Goal: Complete application form

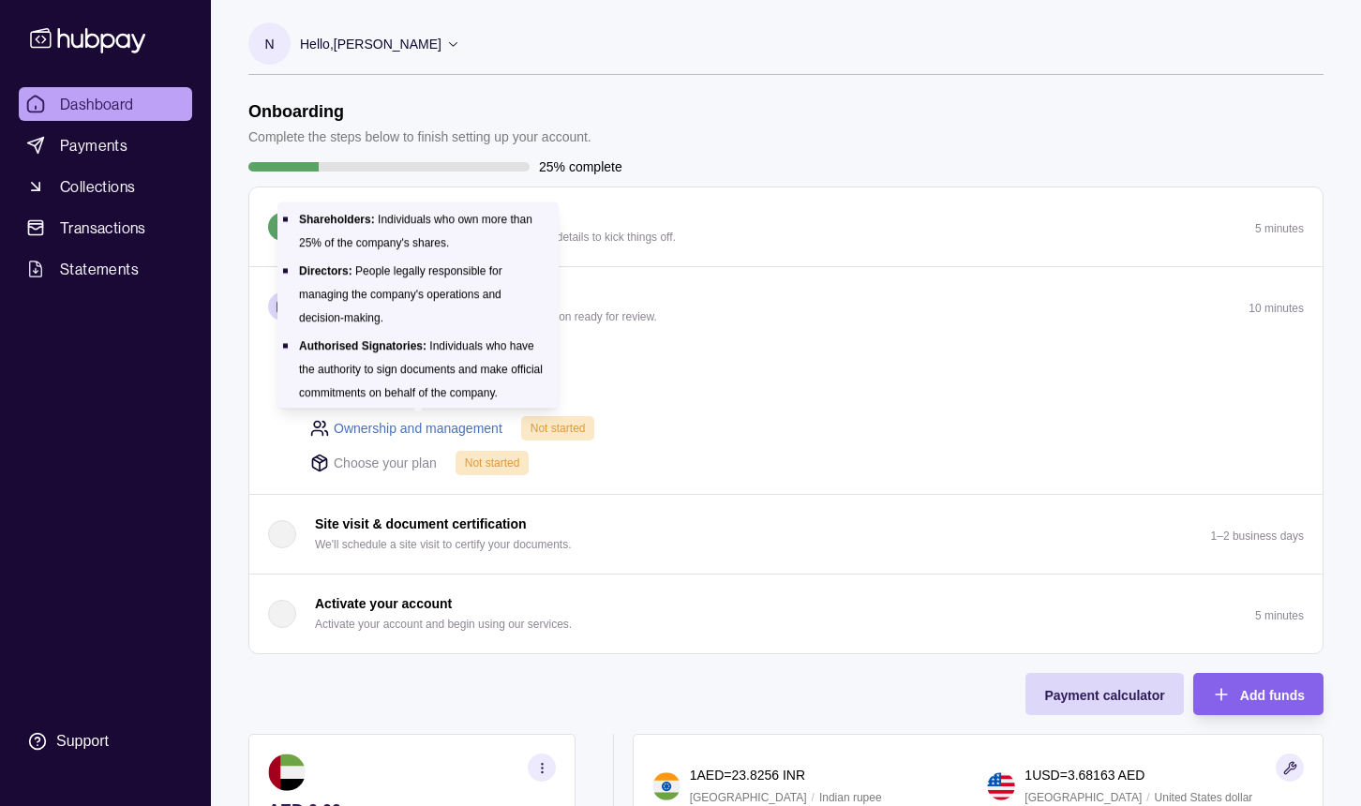
click at [480, 432] on link "Ownership and management" at bounding box center [418, 428] width 169 height 21
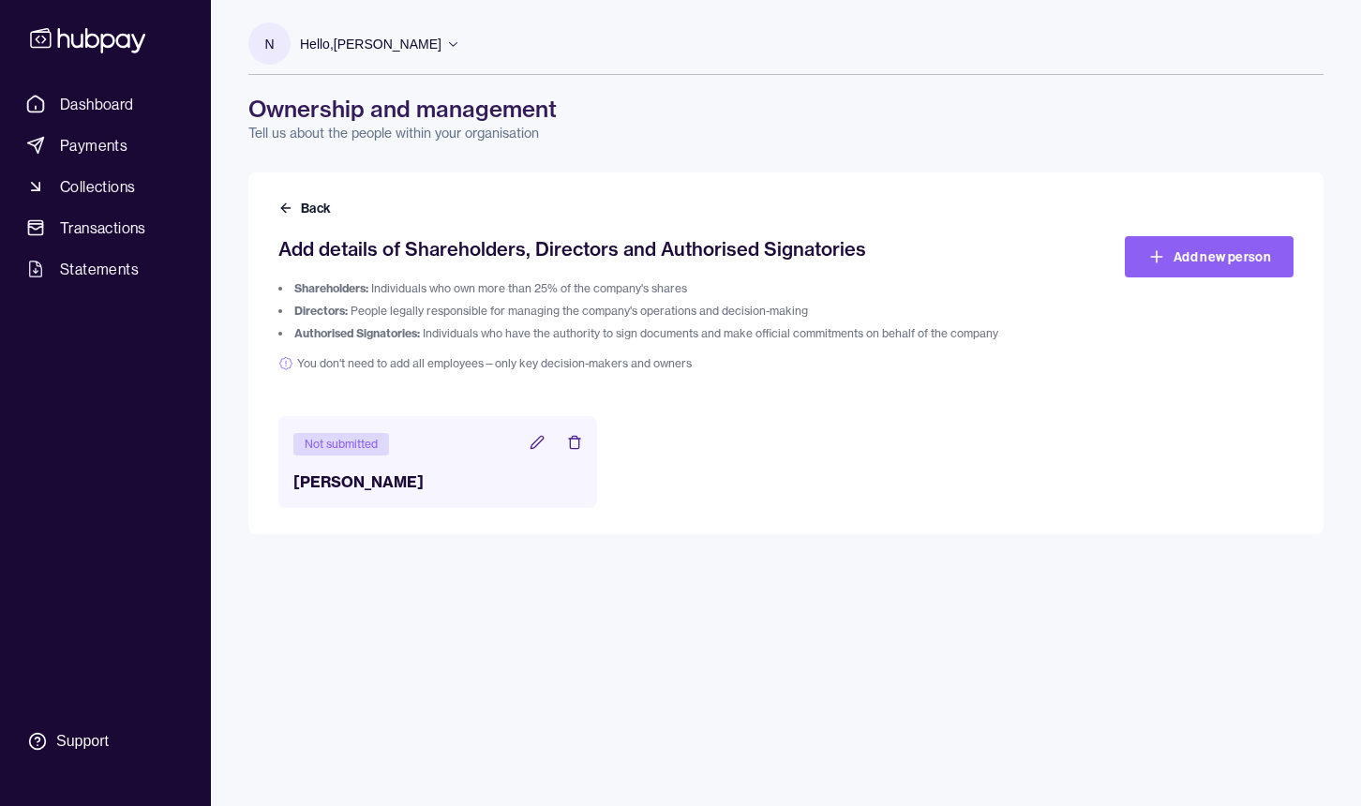
click at [536, 442] on icon at bounding box center [537, 442] width 12 height 12
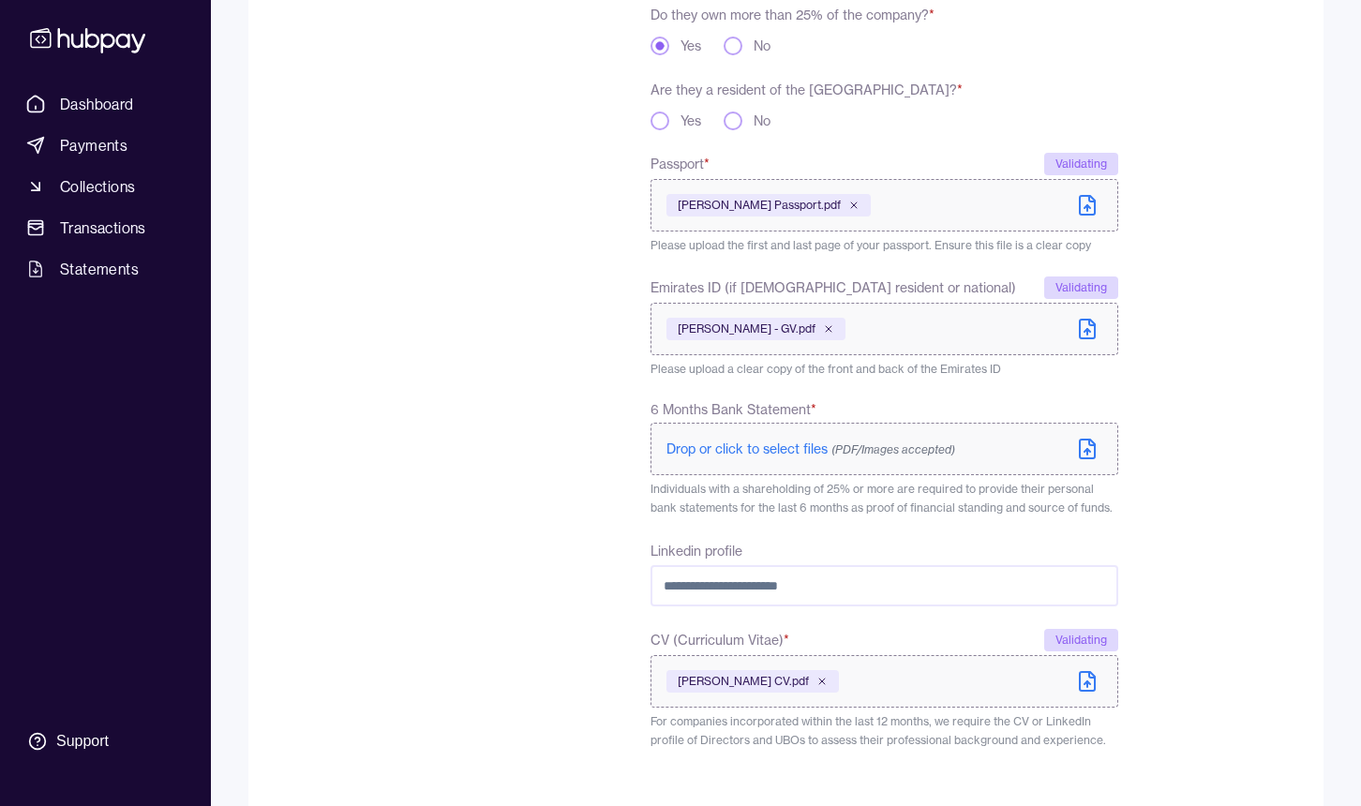
scroll to position [604, 0]
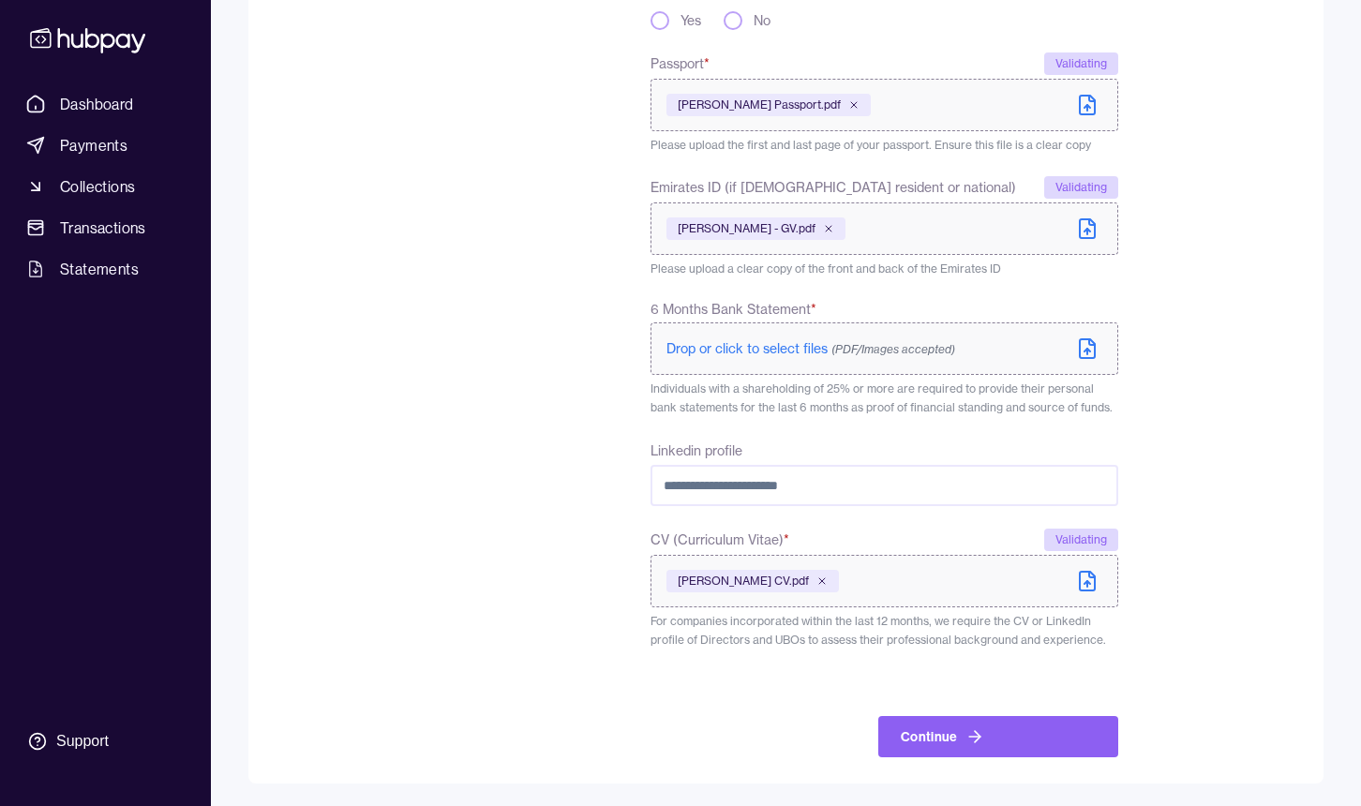
click at [812, 347] on span "Drop or click to select files (PDF/Images accepted)" at bounding box center [811, 348] width 289 height 17
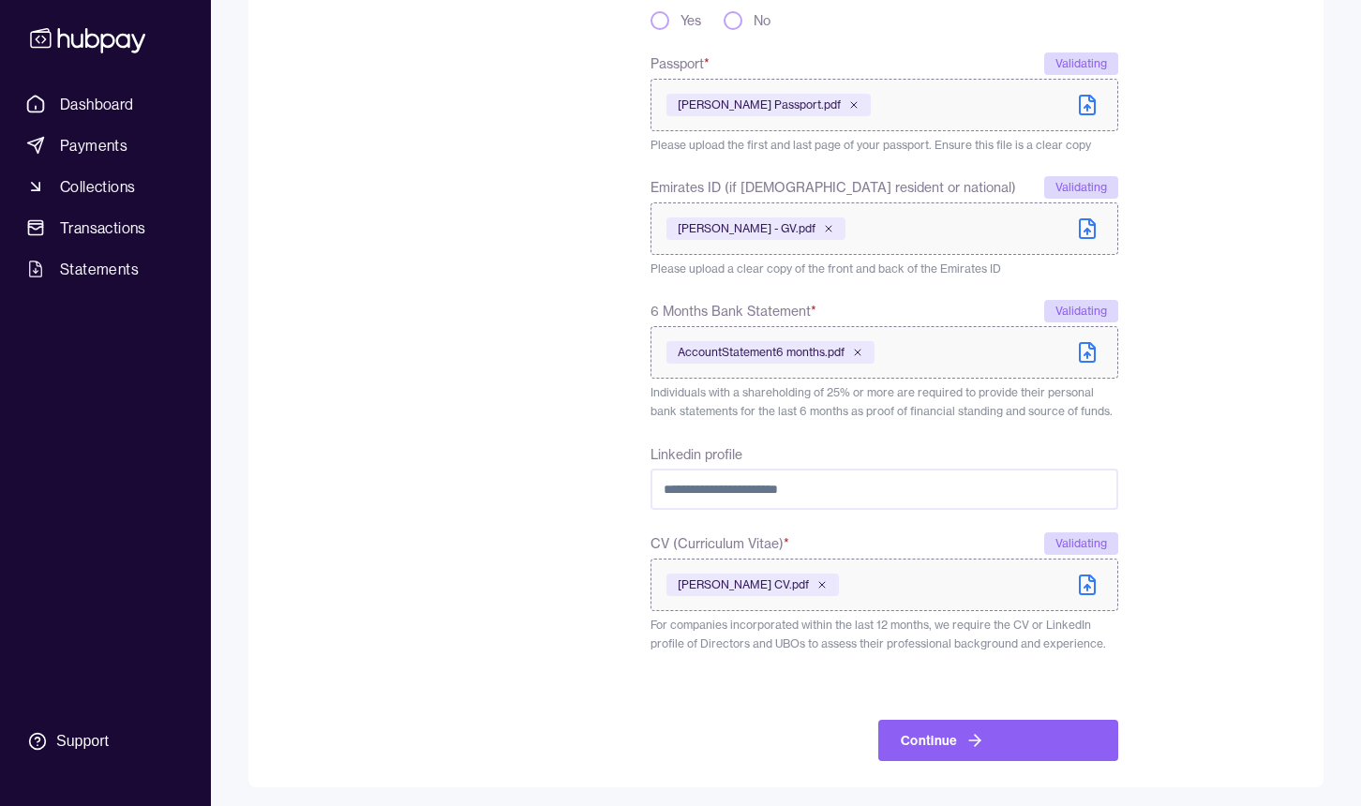
click at [1225, 431] on form "**********" at bounding box center [785, 189] width 1015 height 1144
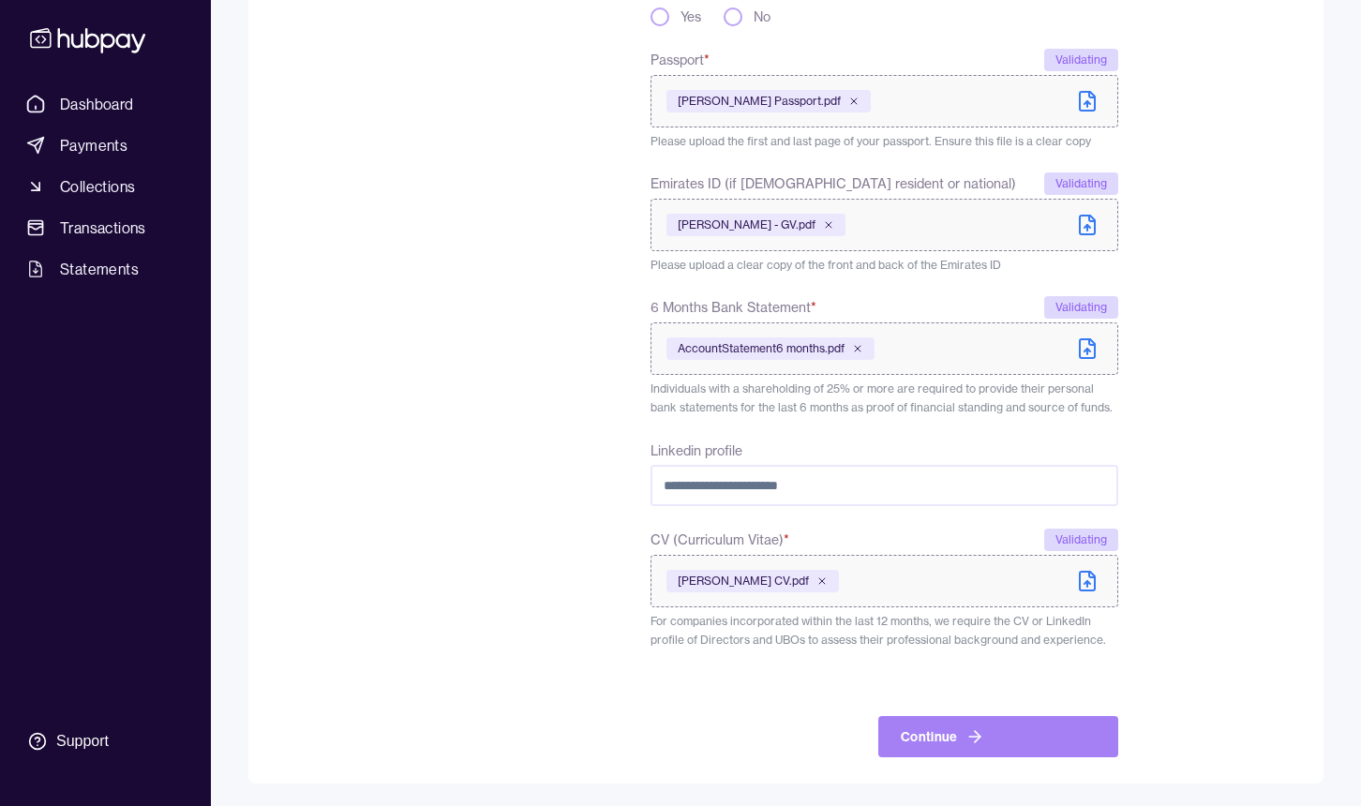
click at [974, 739] on icon "submit" at bounding box center [975, 737] width 19 height 19
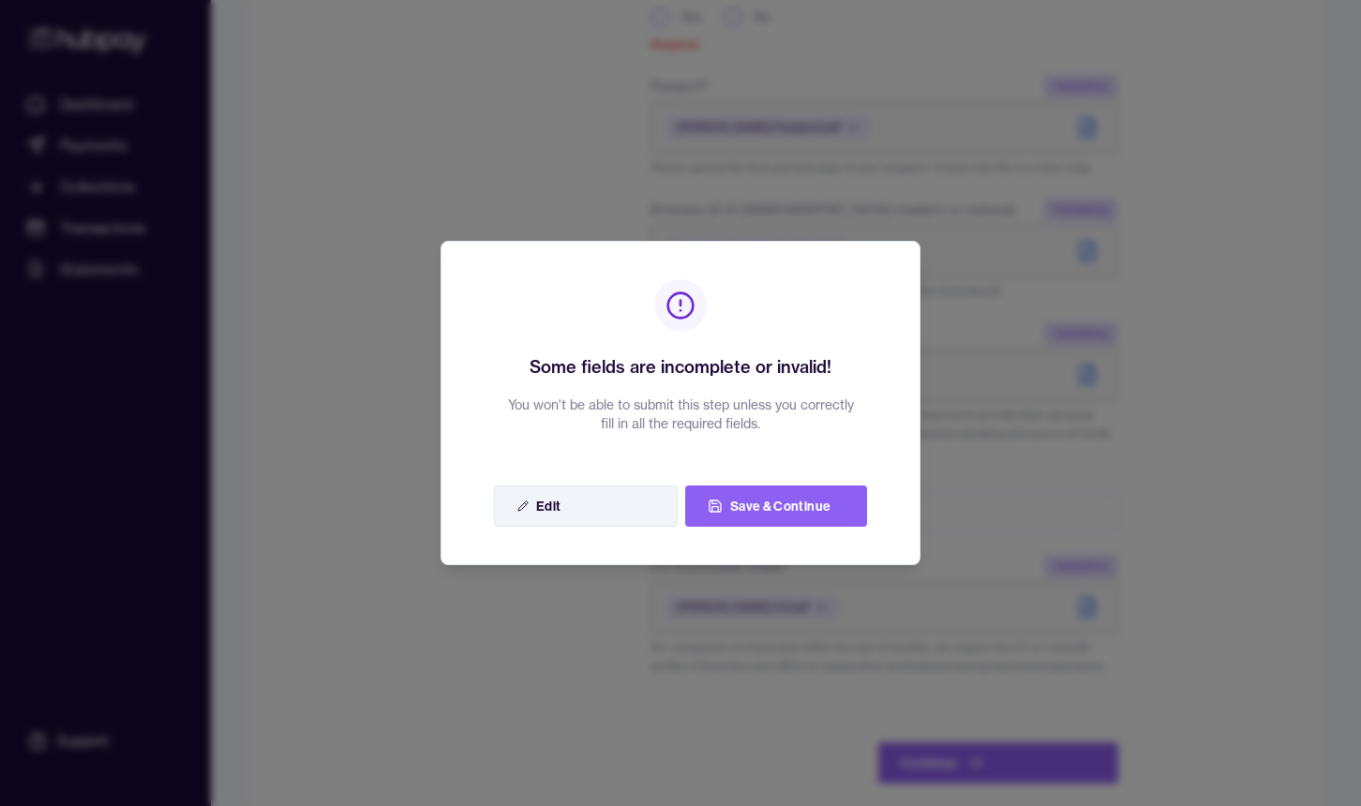
click at [616, 502] on button "Edit" at bounding box center [586, 506] width 184 height 41
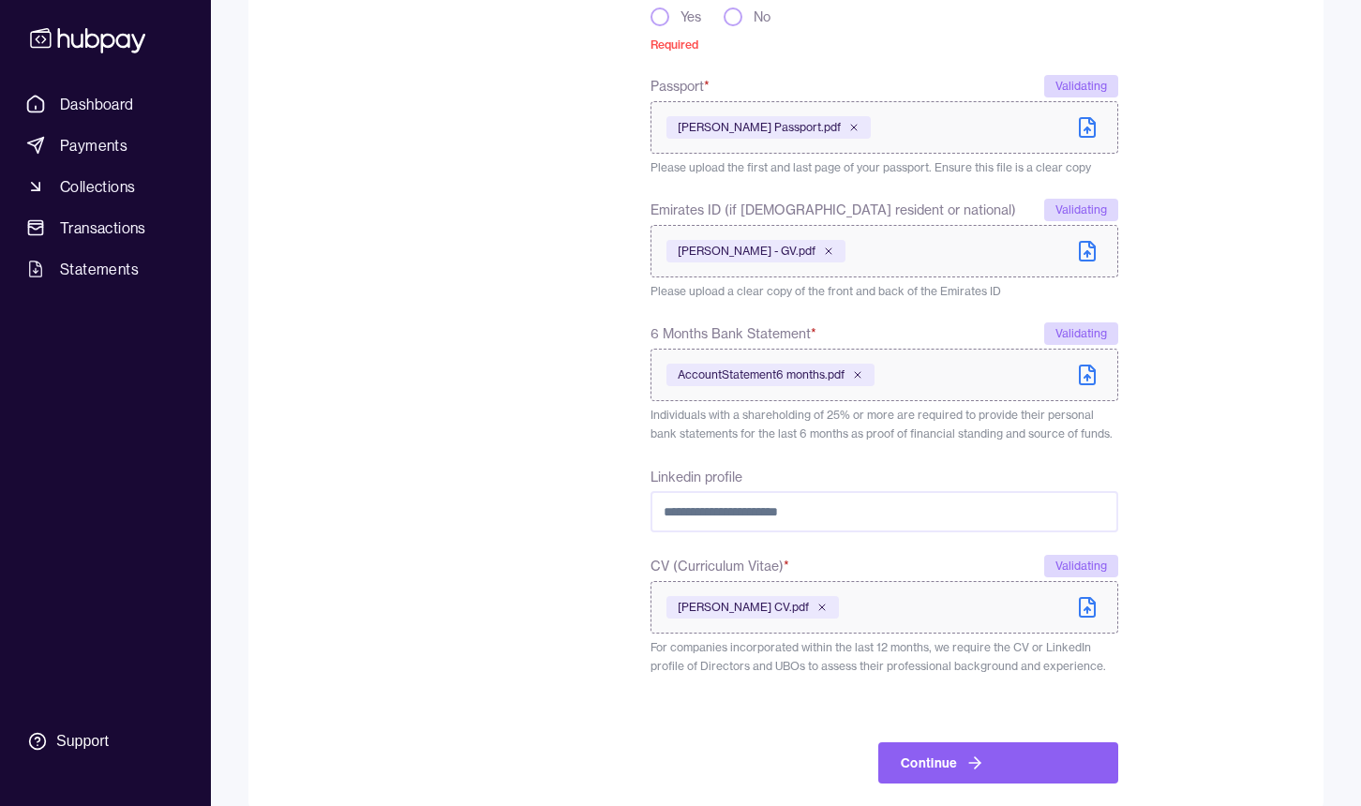
click at [921, 524] on input "Linkedin profile" at bounding box center [885, 511] width 468 height 41
click at [787, 522] on input "Linkedin profile" at bounding box center [885, 511] width 468 height 41
paste input "**********"
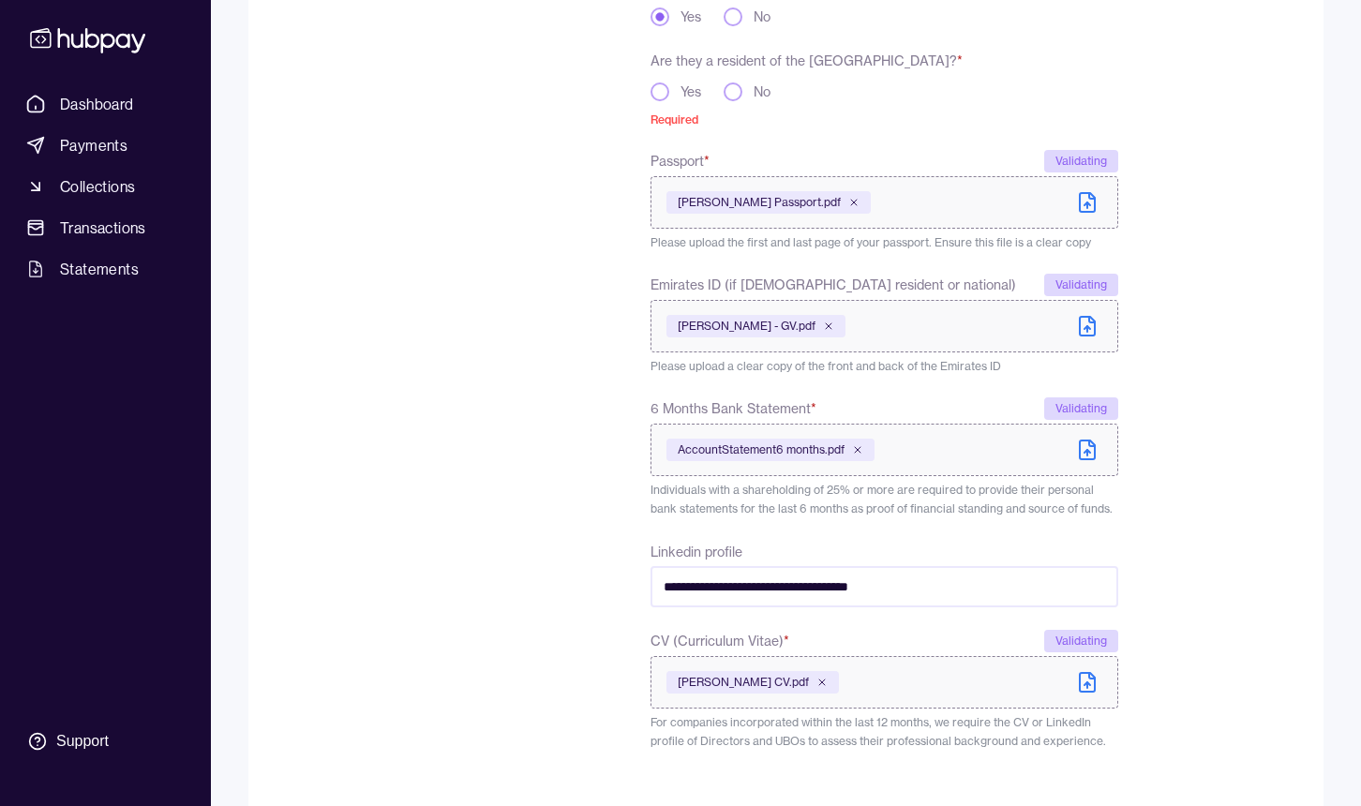
scroll to position [450, 0]
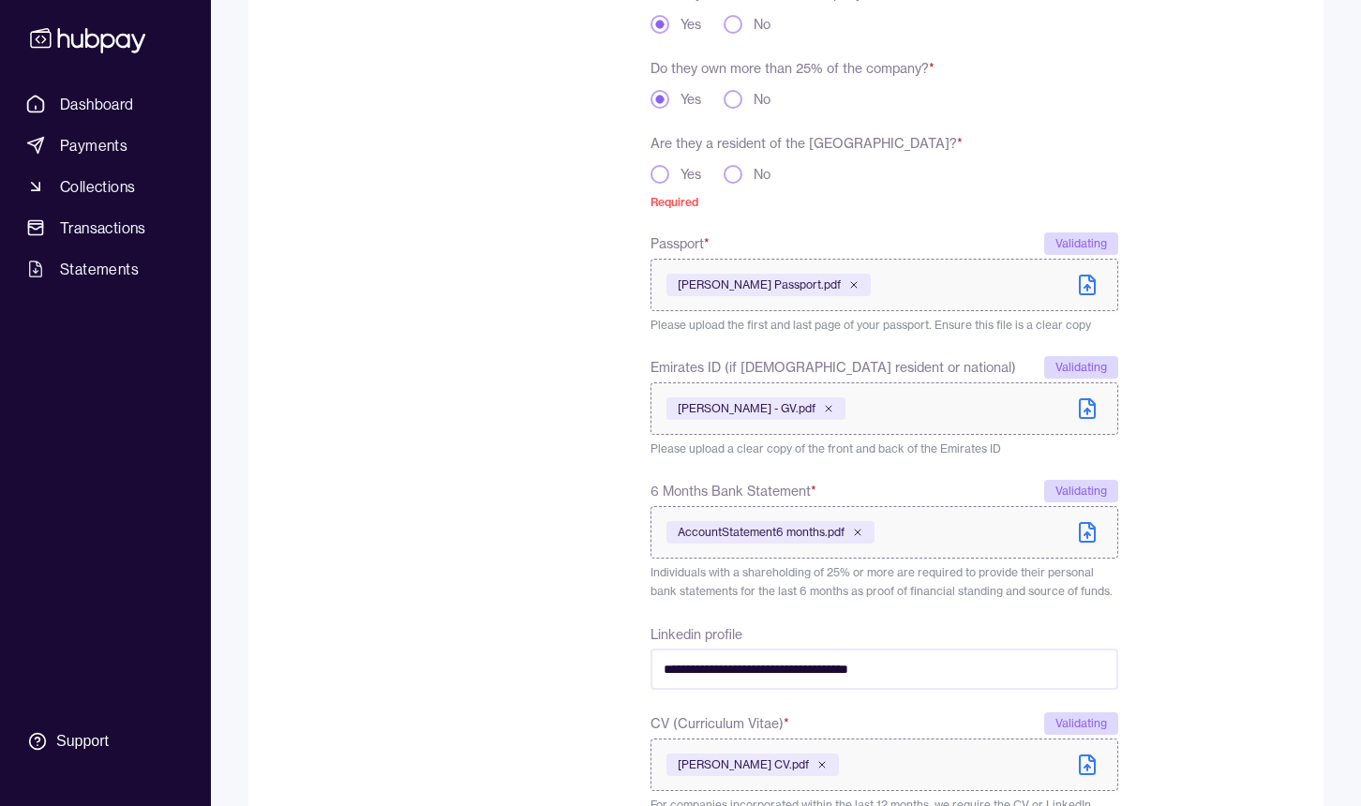
type input "**********"
click at [657, 179] on button "Yes" at bounding box center [660, 174] width 19 height 19
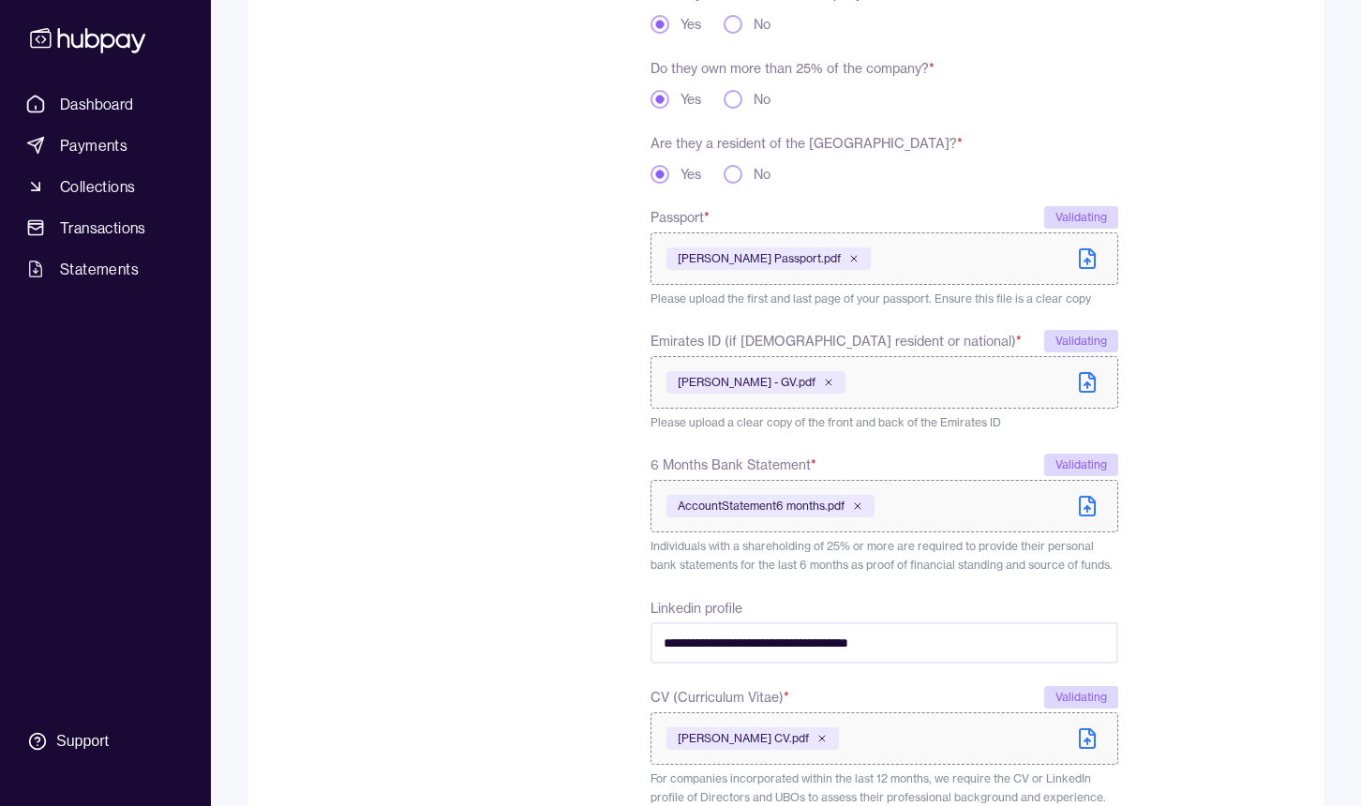
scroll to position [608, 0]
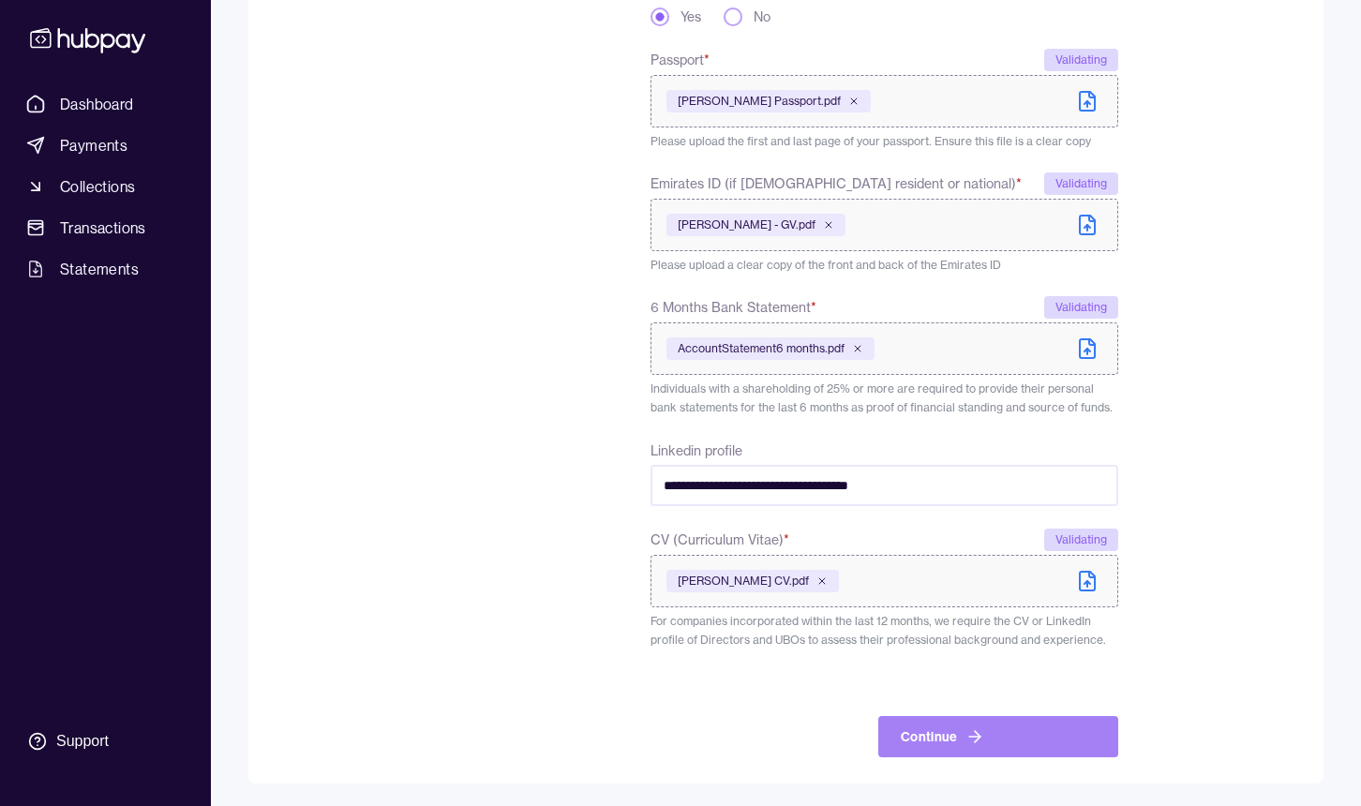
click at [956, 732] on button "Continue" at bounding box center [998, 736] width 240 height 41
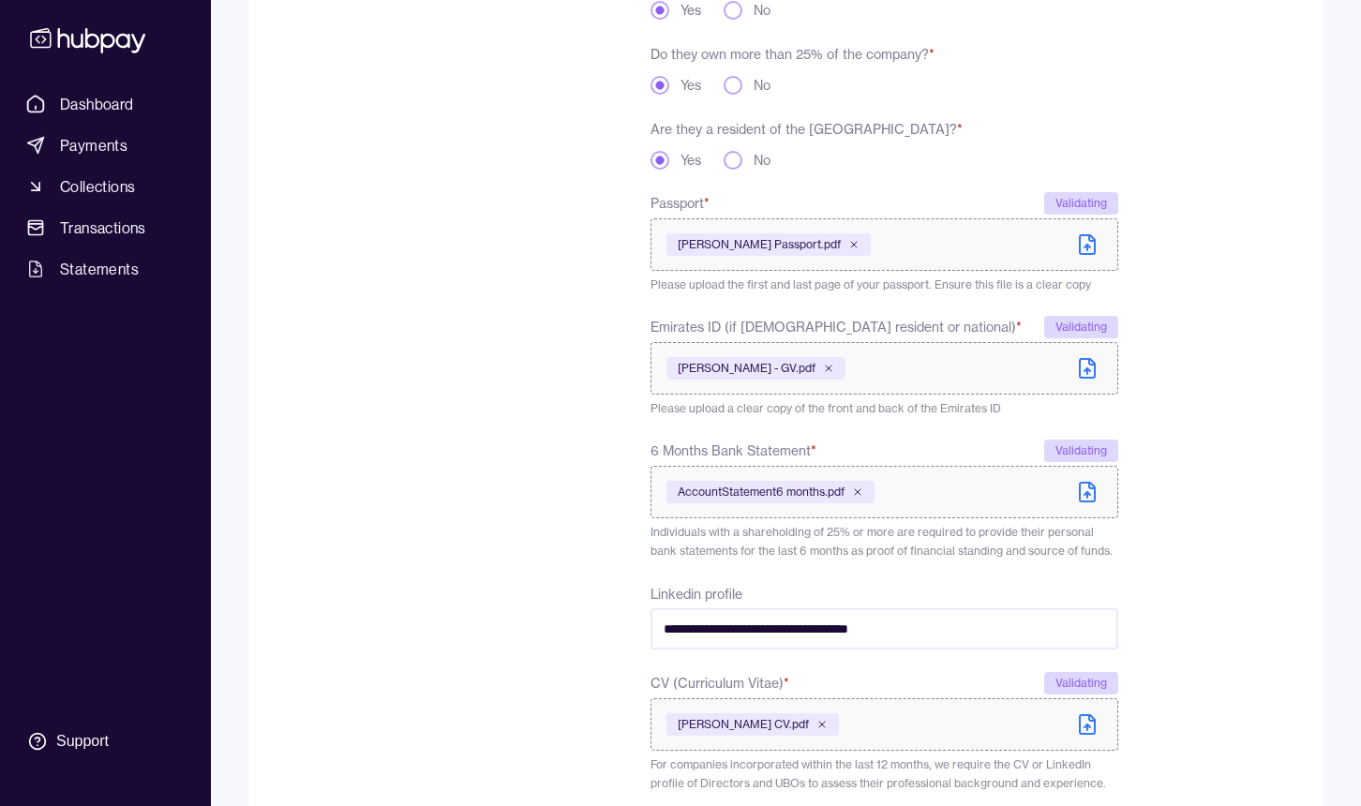
scroll to position [461, 0]
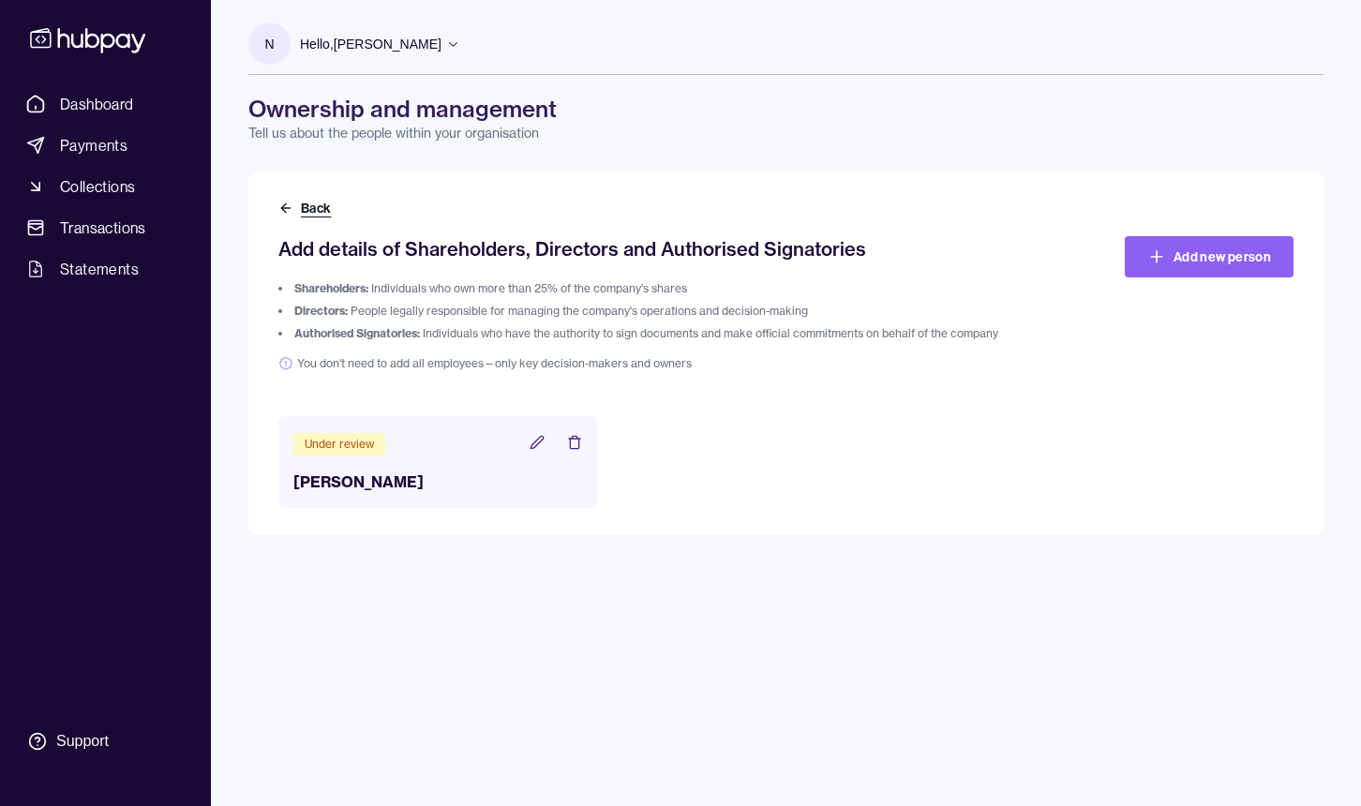
click at [296, 211] on button "Back" at bounding box center [306, 208] width 56 height 19
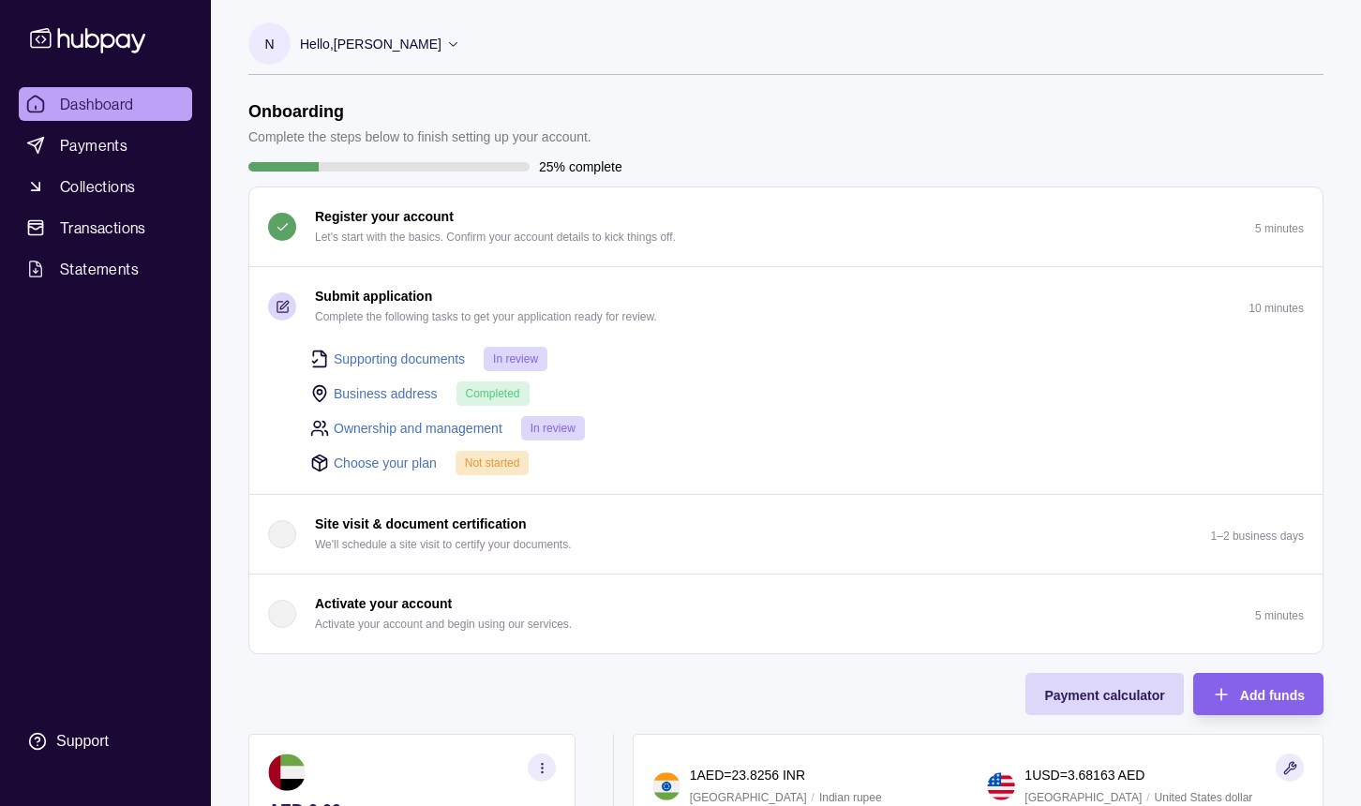
click at [398, 462] on link "Choose your plan" at bounding box center [385, 463] width 103 height 21
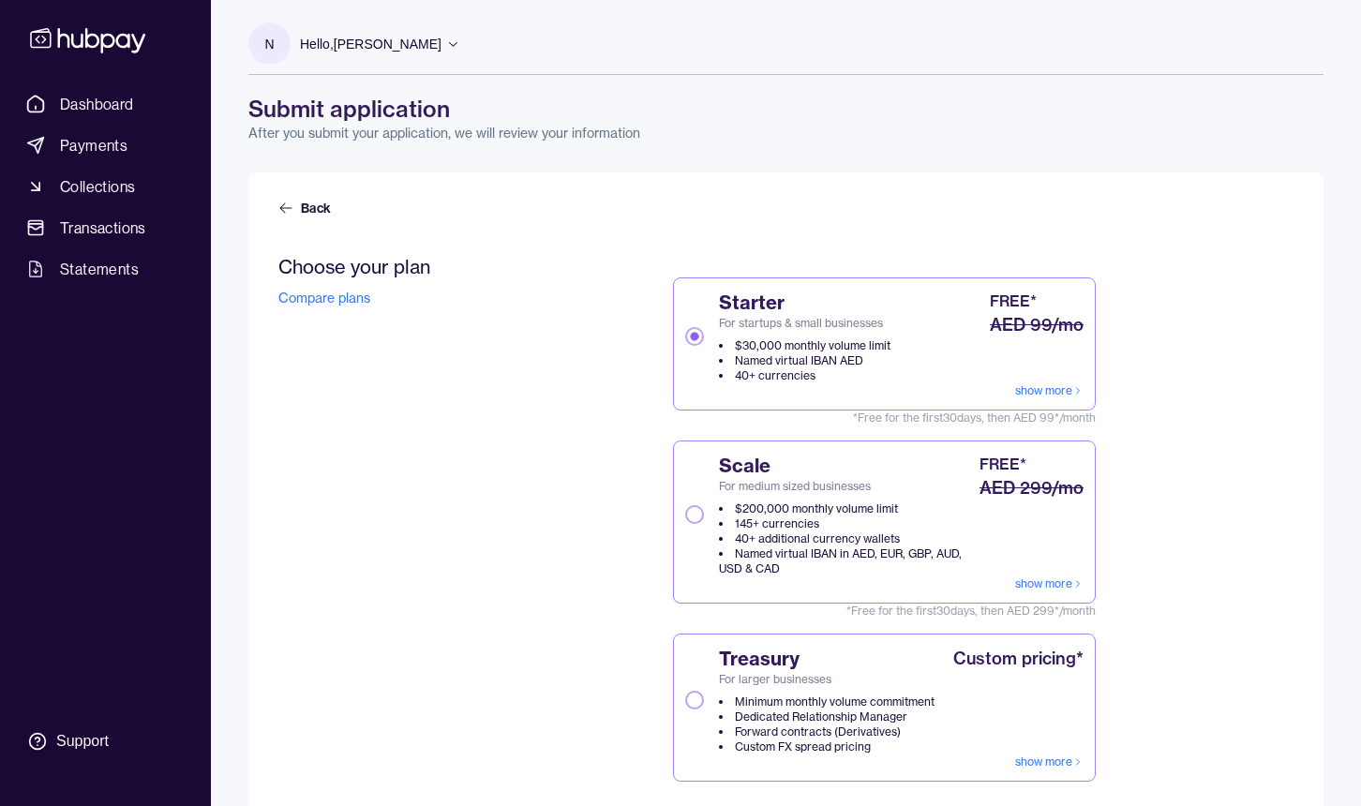
click at [1025, 394] on link "show more" at bounding box center [1049, 390] width 68 height 15
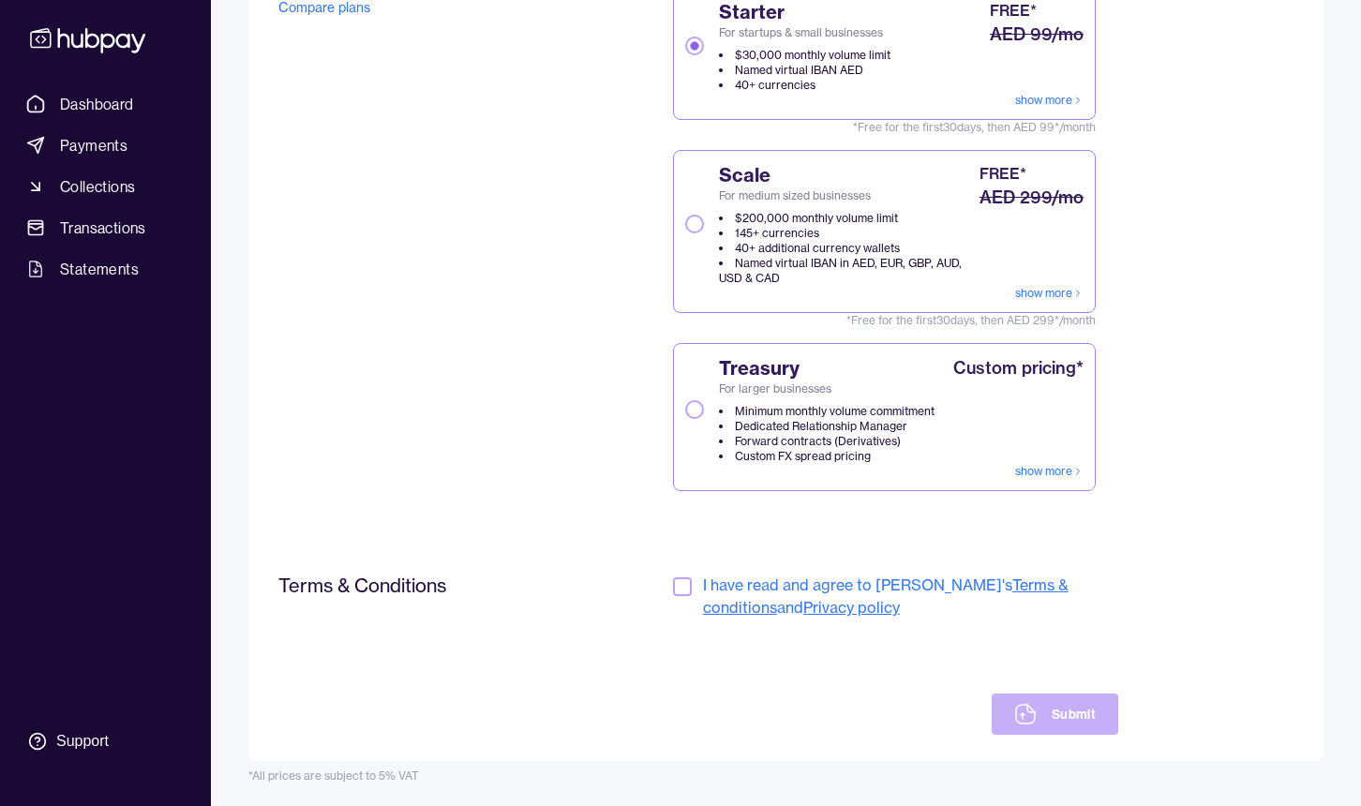
scroll to position [293, 0]
click at [674, 589] on button "button" at bounding box center [682, 587] width 19 height 19
click at [1037, 715] on icon at bounding box center [1025, 714] width 23 height 23
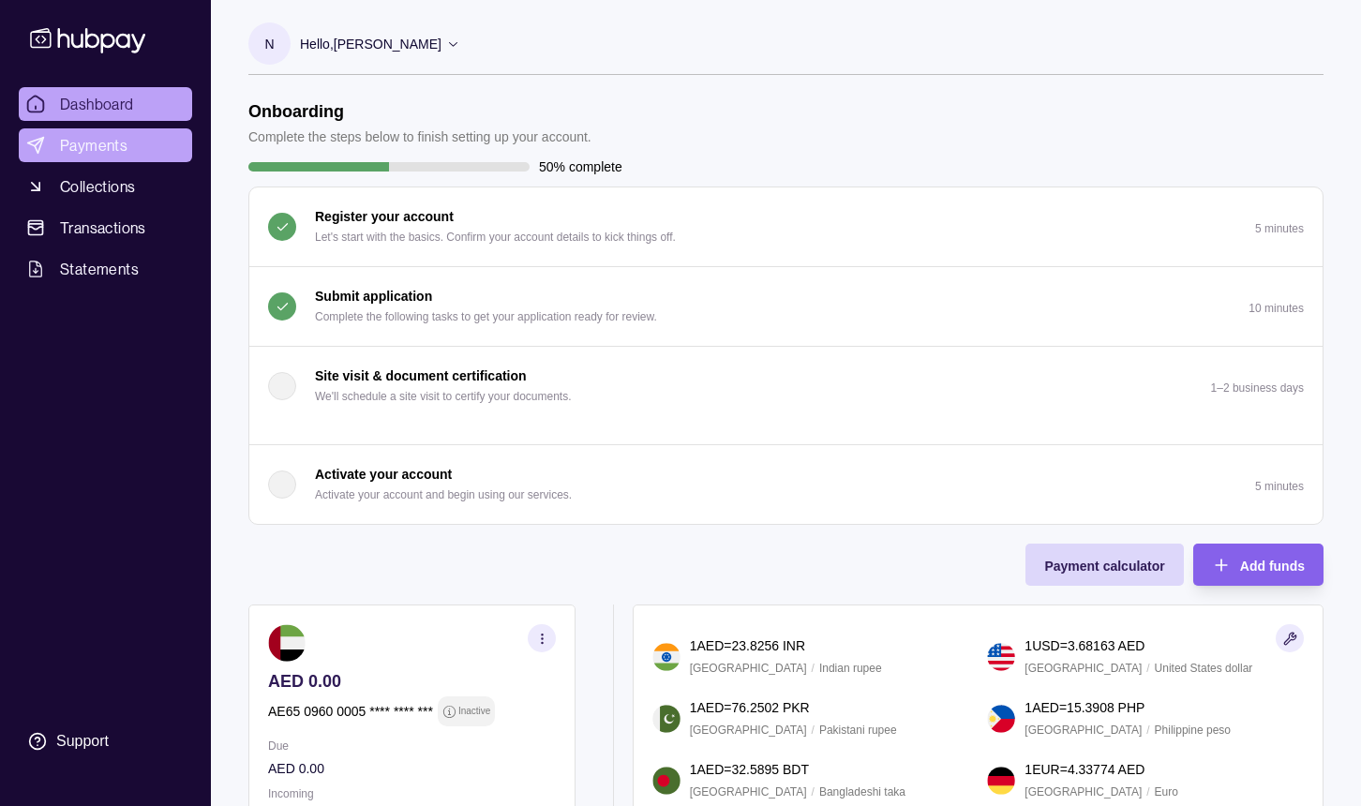
click at [98, 155] on span "Payments" at bounding box center [94, 145] width 68 height 23
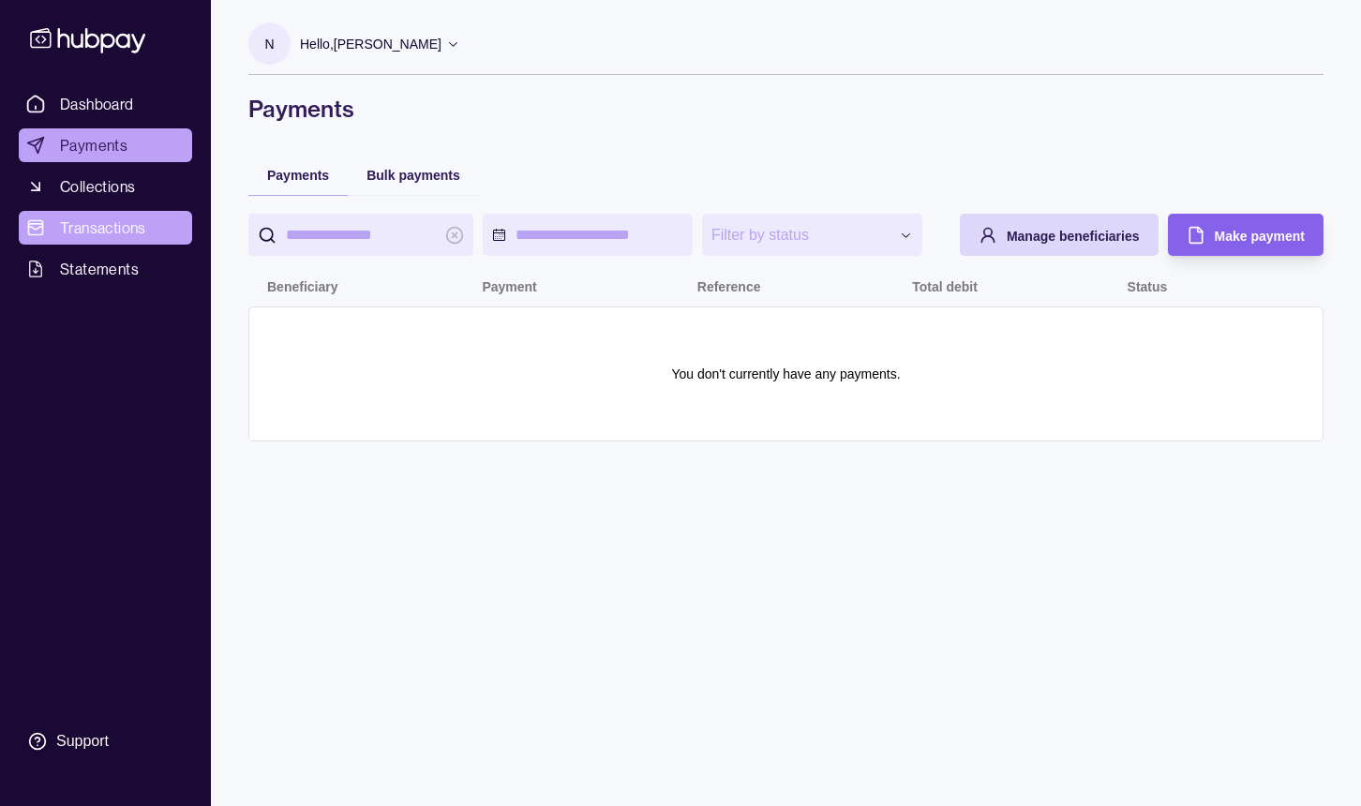
click at [121, 234] on span "Transactions" at bounding box center [103, 228] width 86 height 23
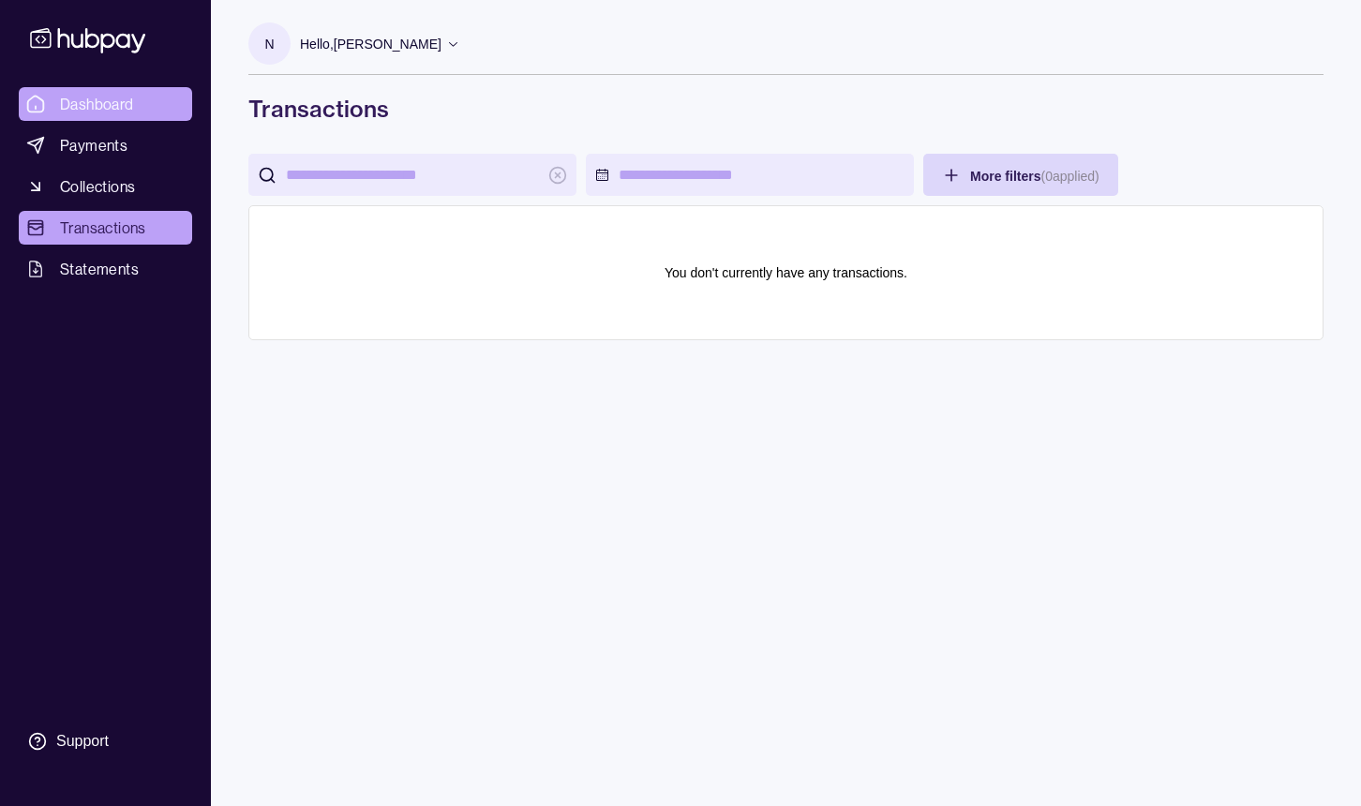
click at [141, 110] on link "Dashboard" at bounding box center [105, 104] width 173 height 34
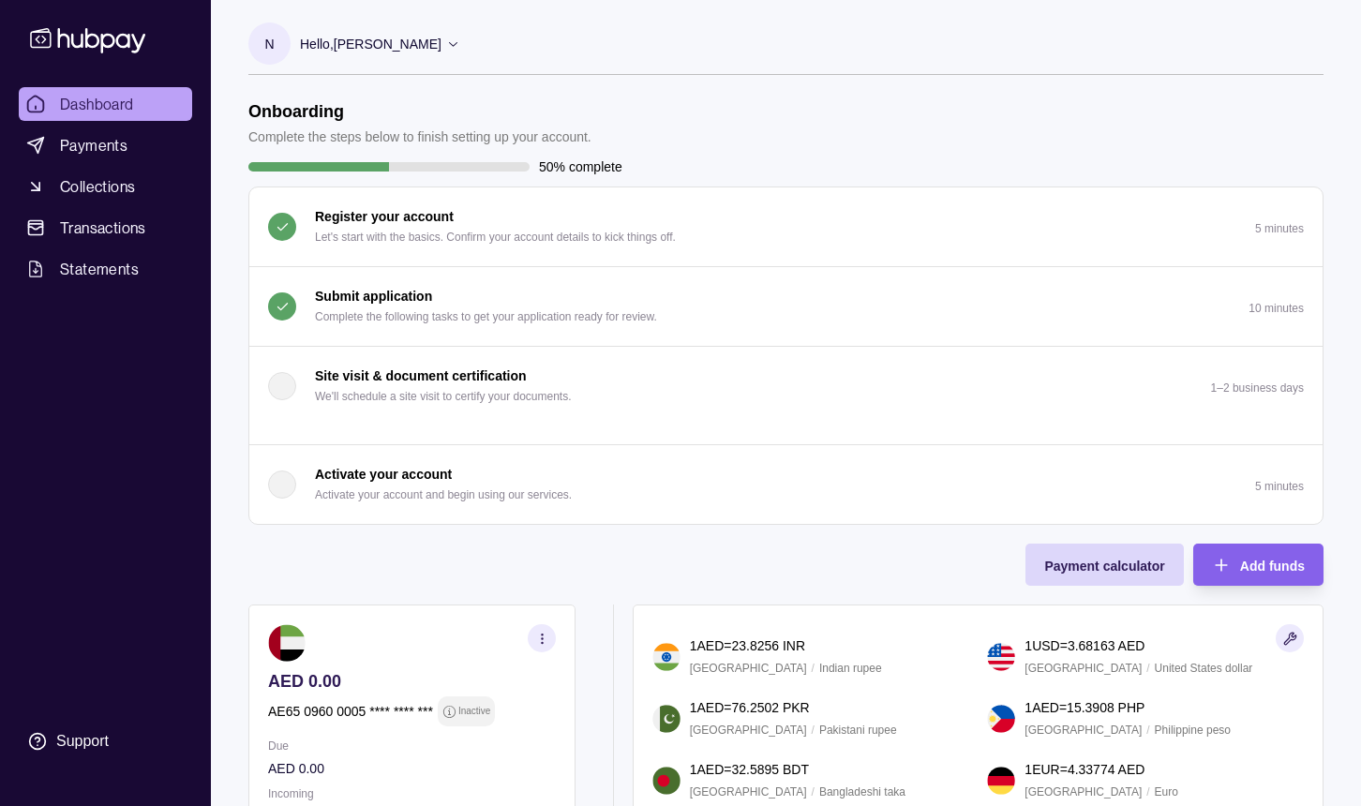
click at [101, 36] on icon at bounding box center [87, 40] width 115 height 25
